Goal: Task Accomplishment & Management: Manage account settings

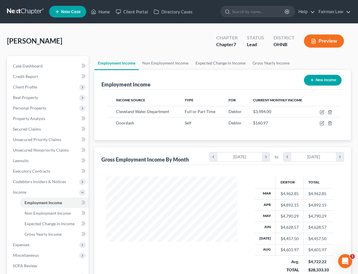
scroll to position [104, 142]
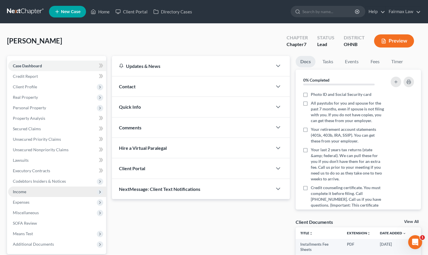
click at [57, 190] on span "Income" at bounding box center [57, 192] width 98 height 11
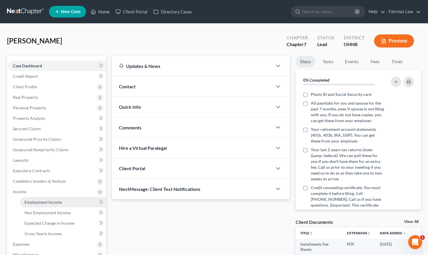
click at [57, 202] on span "Employment Income" at bounding box center [43, 202] width 37 height 5
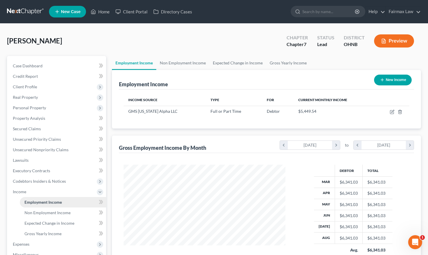
scroll to position [104, 174]
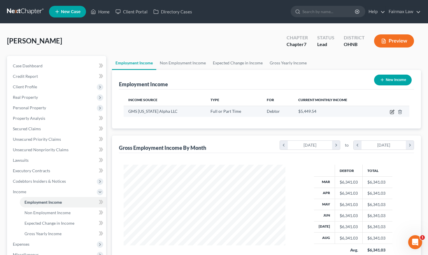
click at [394, 113] on icon "button" at bounding box center [392, 112] width 5 height 5
select select "0"
select select "14"
select select "2"
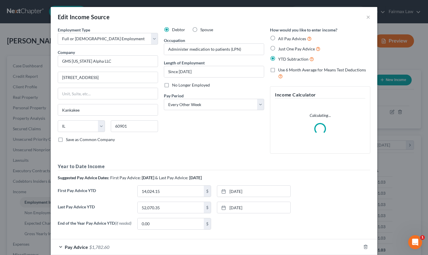
scroll to position [0, 0]
click at [371, 16] on div "Edit Income Source ×" at bounding box center [214, 17] width 327 height 20
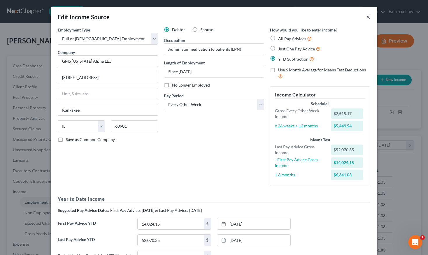
click at [369, 19] on button "×" at bounding box center [369, 16] width 4 height 7
